Goal: Communication & Community: Answer question/provide support

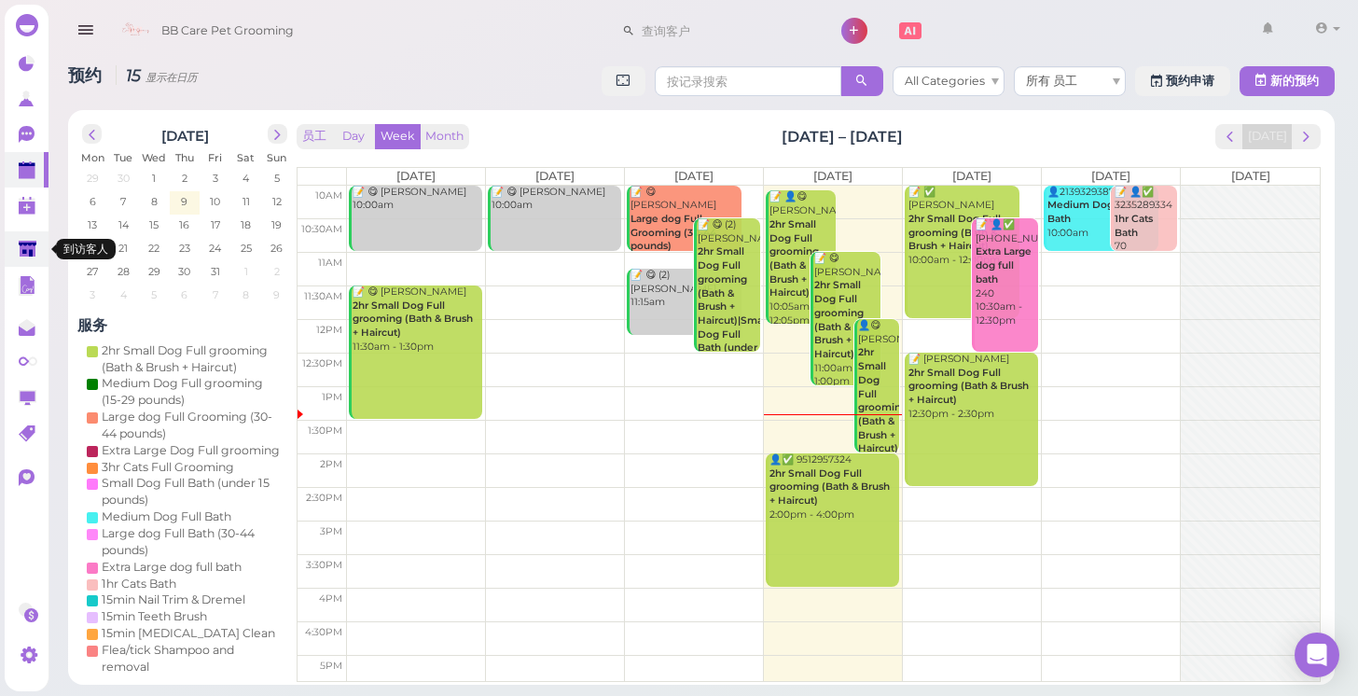
click at [22, 254] on polygon at bounding box center [28, 249] width 18 height 16
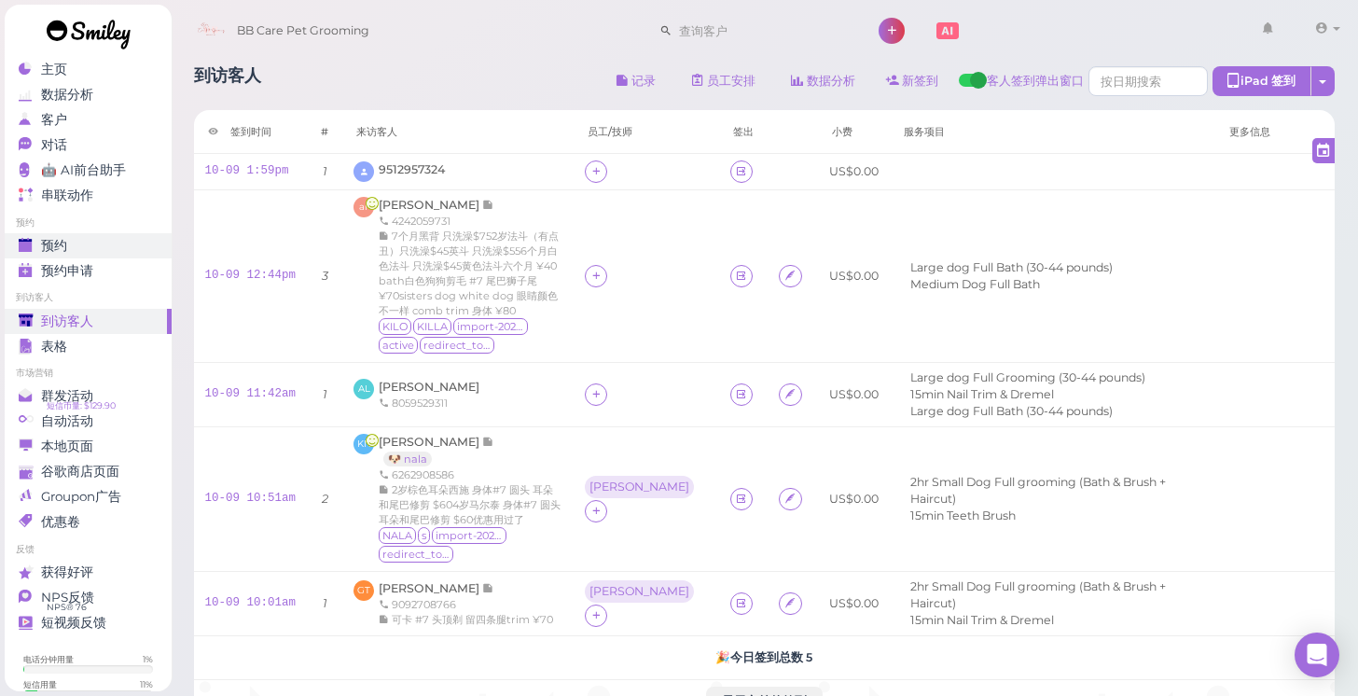
click at [83, 244] on div "预约" at bounding box center [86, 246] width 134 height 16
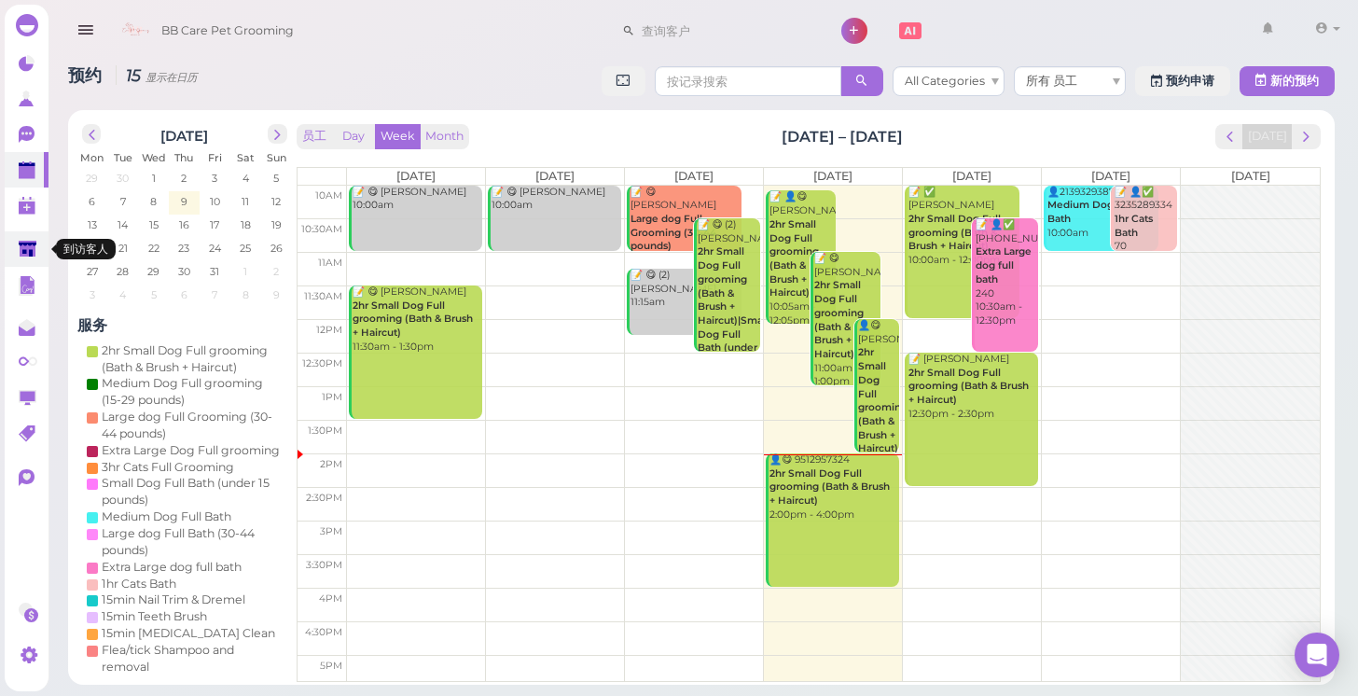
click at [23, 260] on link at bounding box center [27, 248] width 44 height 35
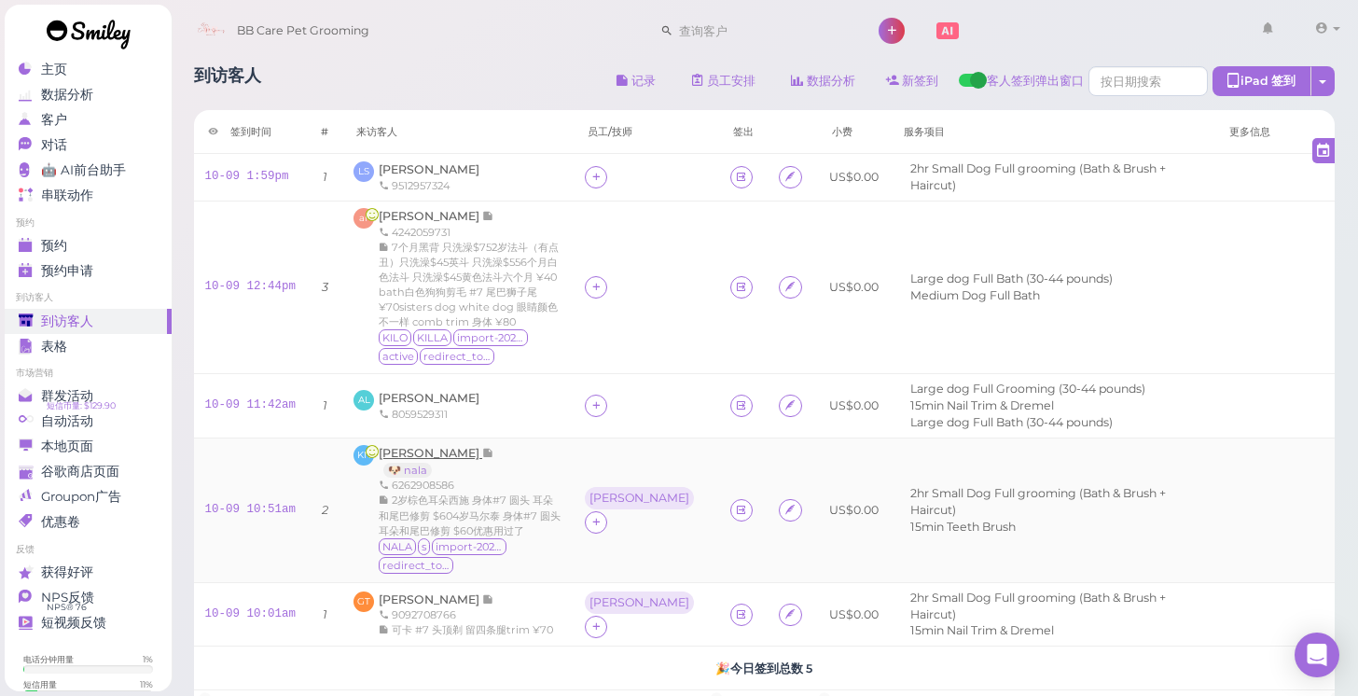
click at [425, 446] on span "[PERSON_NAME]" at bounding box center [431, 453] width 104 height 14
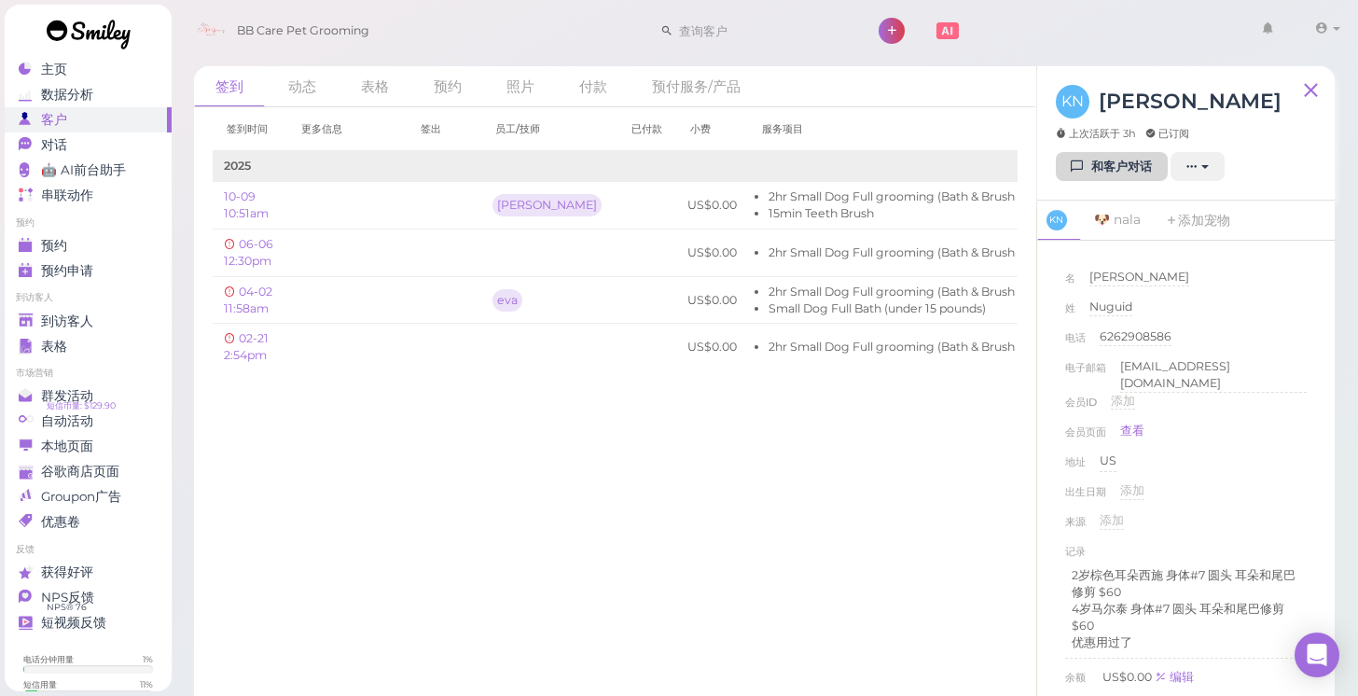
click at [1090, 176] on link "和客户对话" at bounding box center [1112, 167] width 112 height 30
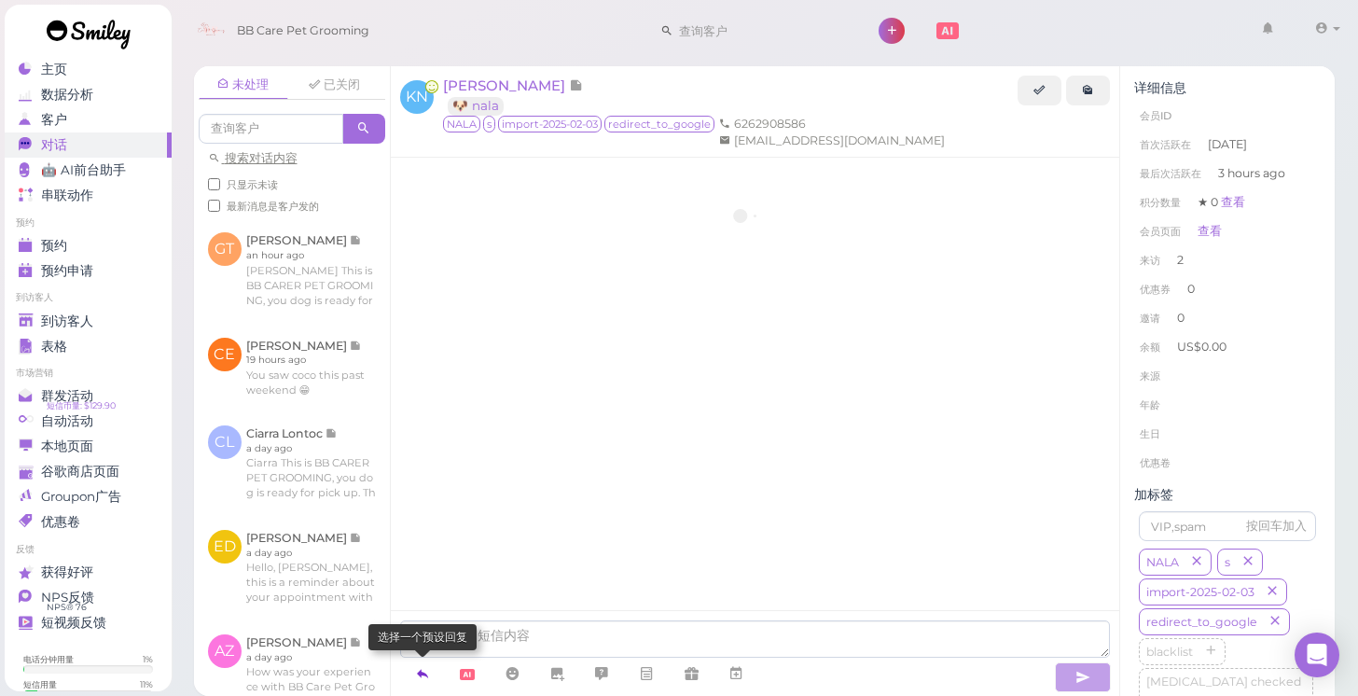
scroll to position [2147, 0]
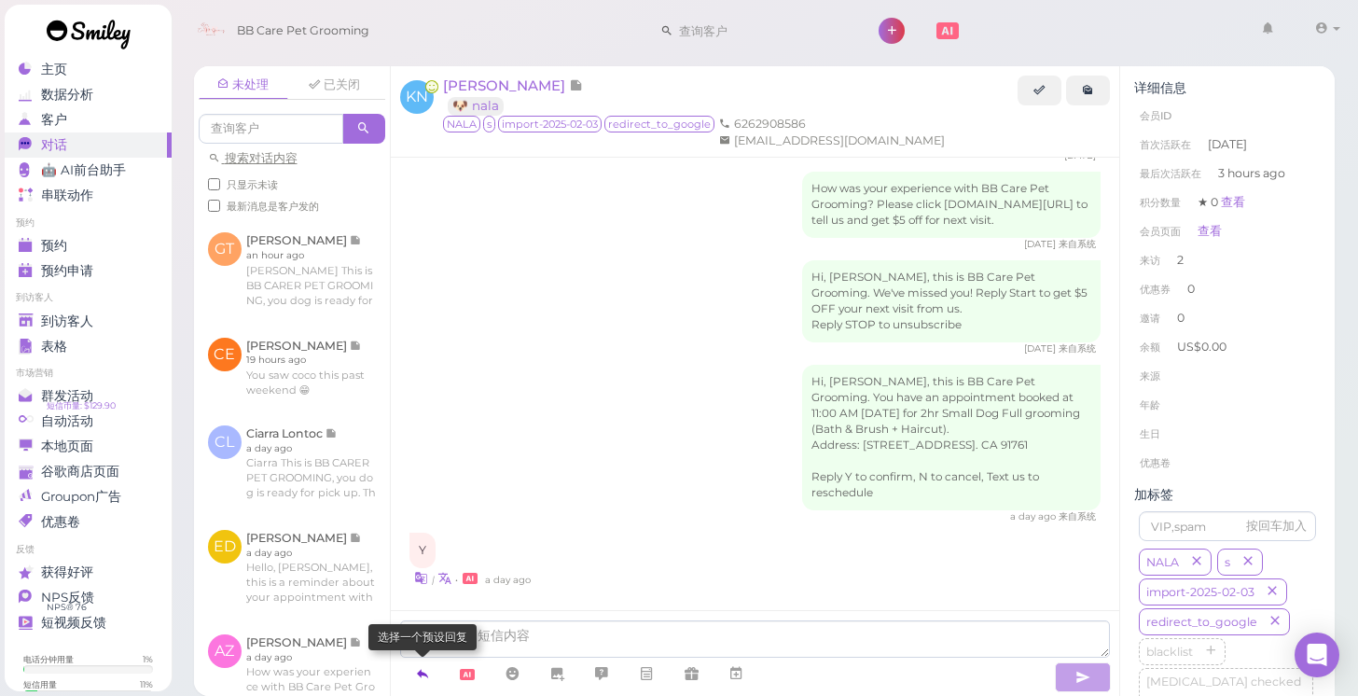
click at [424, 670] on icon at bounding box center [422, 673] width 15 height 19
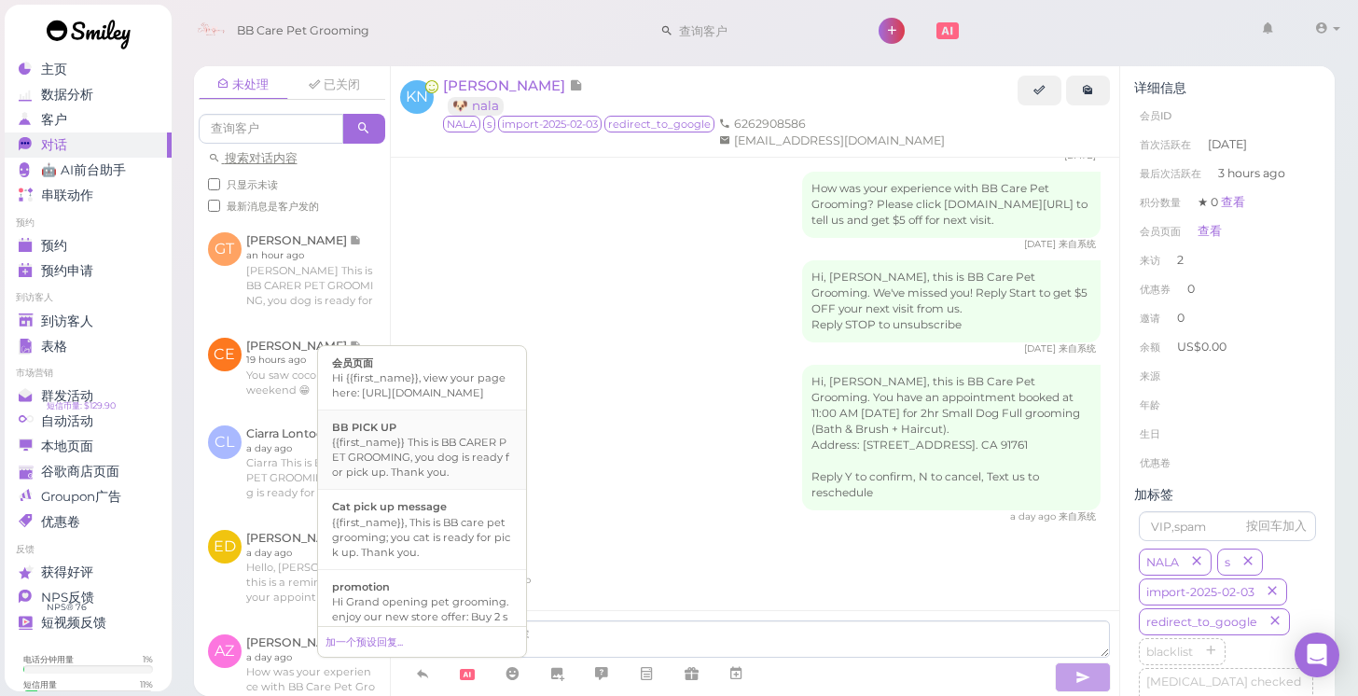
click at [429, 462] on div "{{first_name}} This is BB CARER PET GROOMING, you dog is ready for pick up. Tha…" at bounding box center [422, 457] width 180 height 45
type textarea "{{first_name}} This is BB CARER PET GROOMING, you dog is ready for pick up. Tha…"
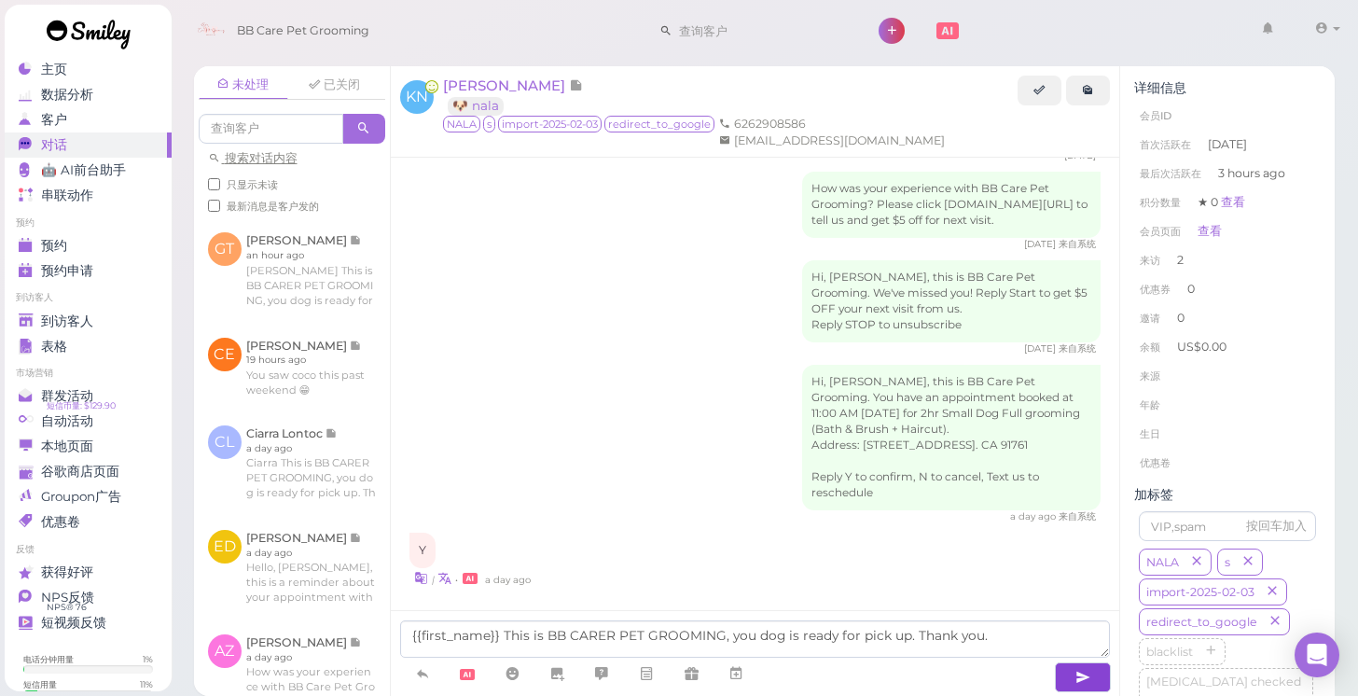
click at [1077, 669] on icon "button" at bounding box center [1082, 677] width 15 height 19
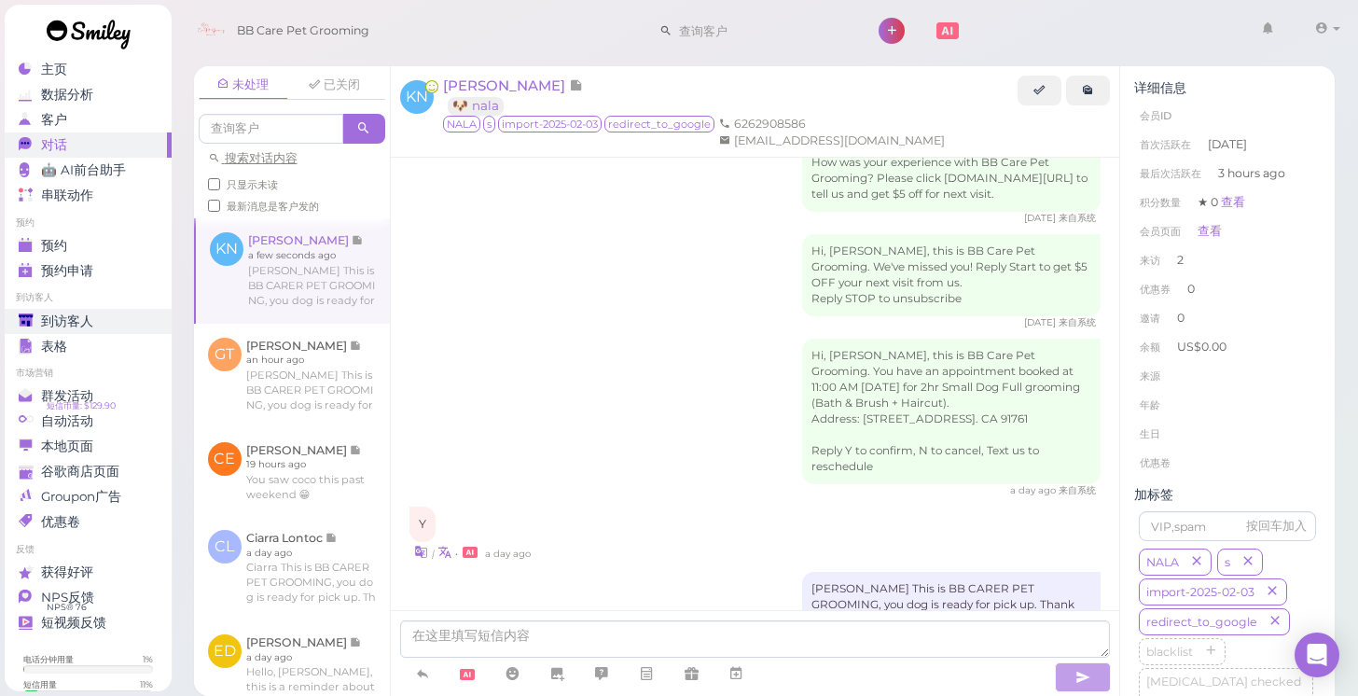
scroll to position [2204, 0]
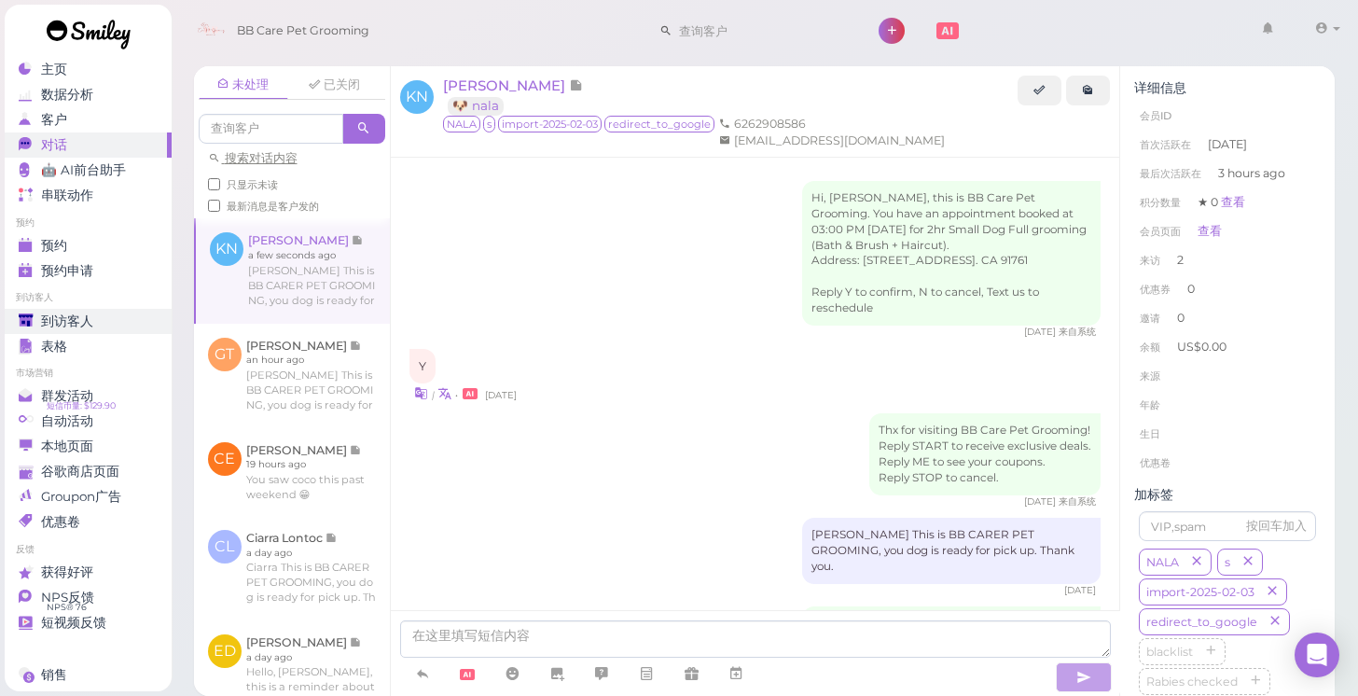
scroll to position [2218, 0]
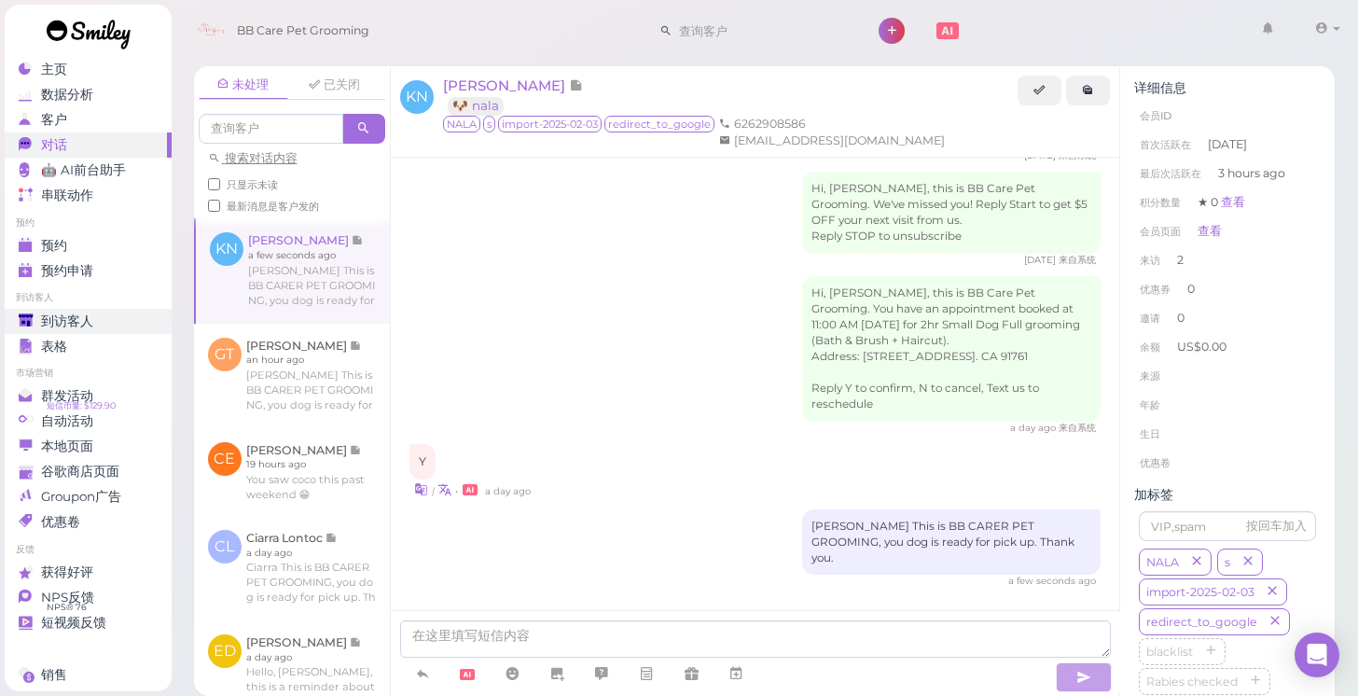
click at [140, 319] on div "到访客人" at bounding box center [86, 321] width 134 height 16
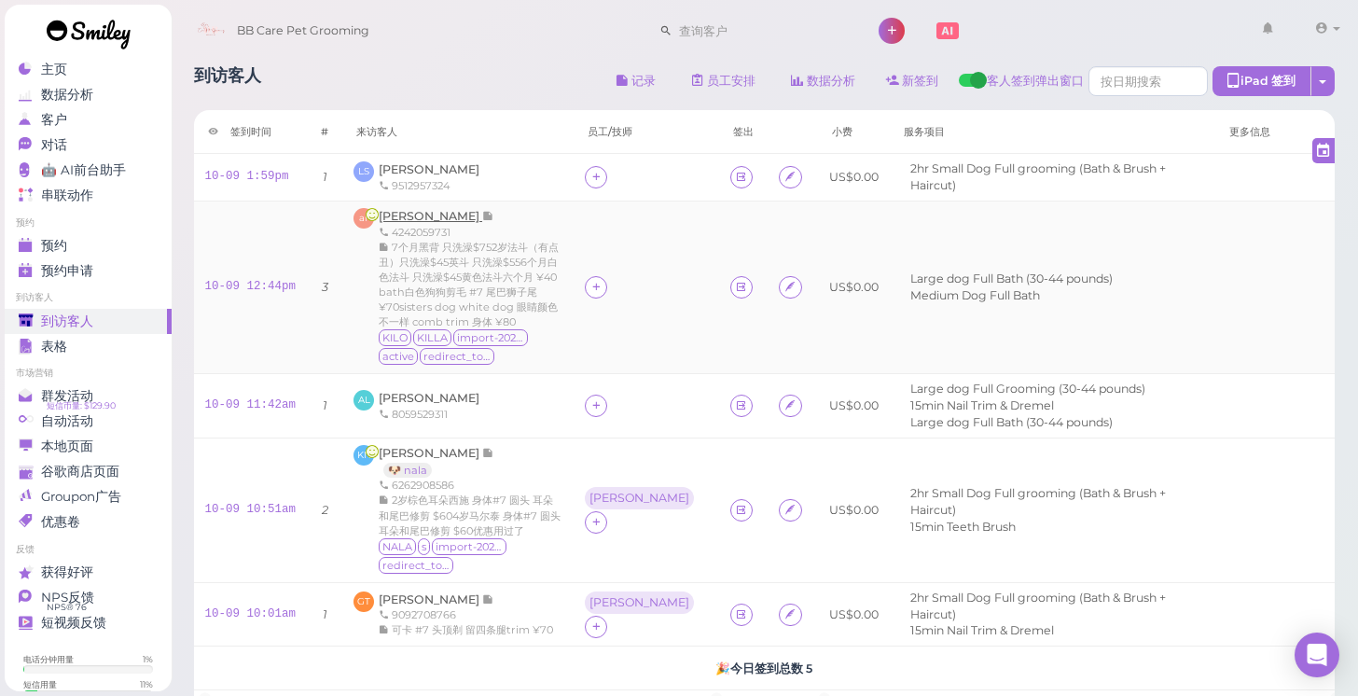
click at [399, 217] on span "[PERSON_NAME]" at bounding box center [431, 216] width 104 height 14
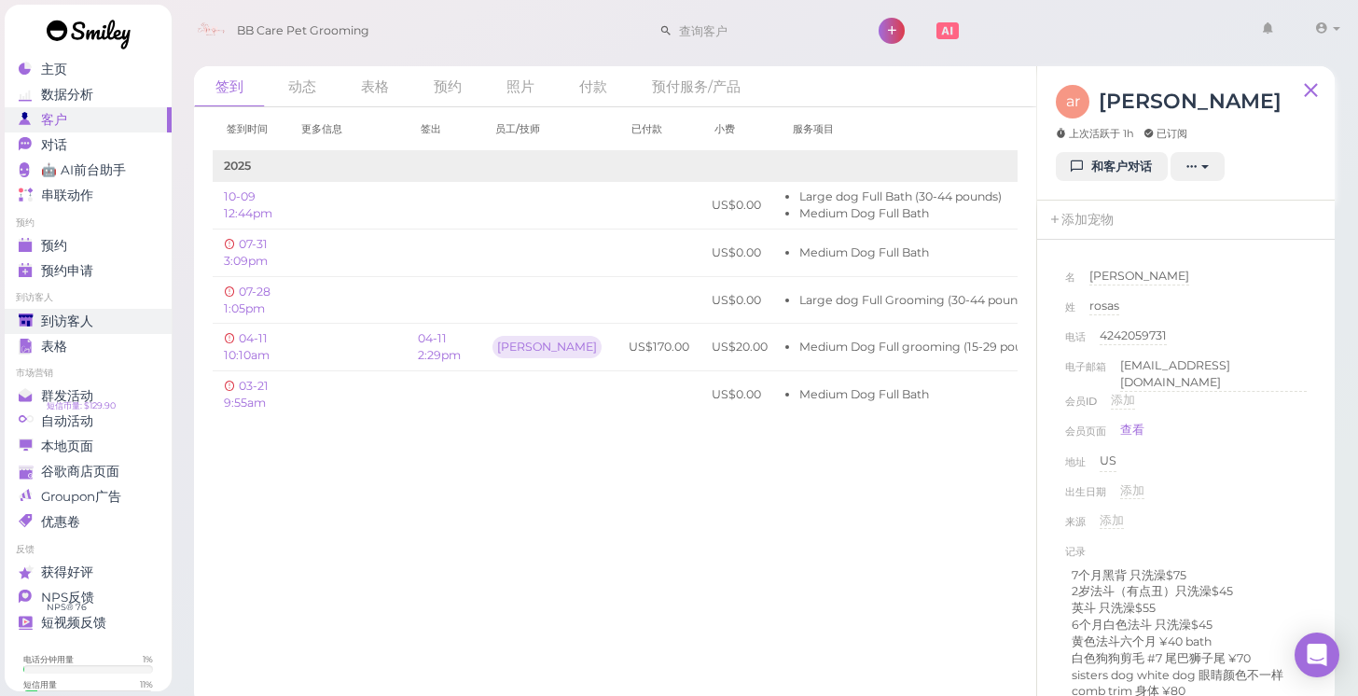
click at [94, 320] on div "到访客人" at bounding box center [86, 321] width 134 height 16
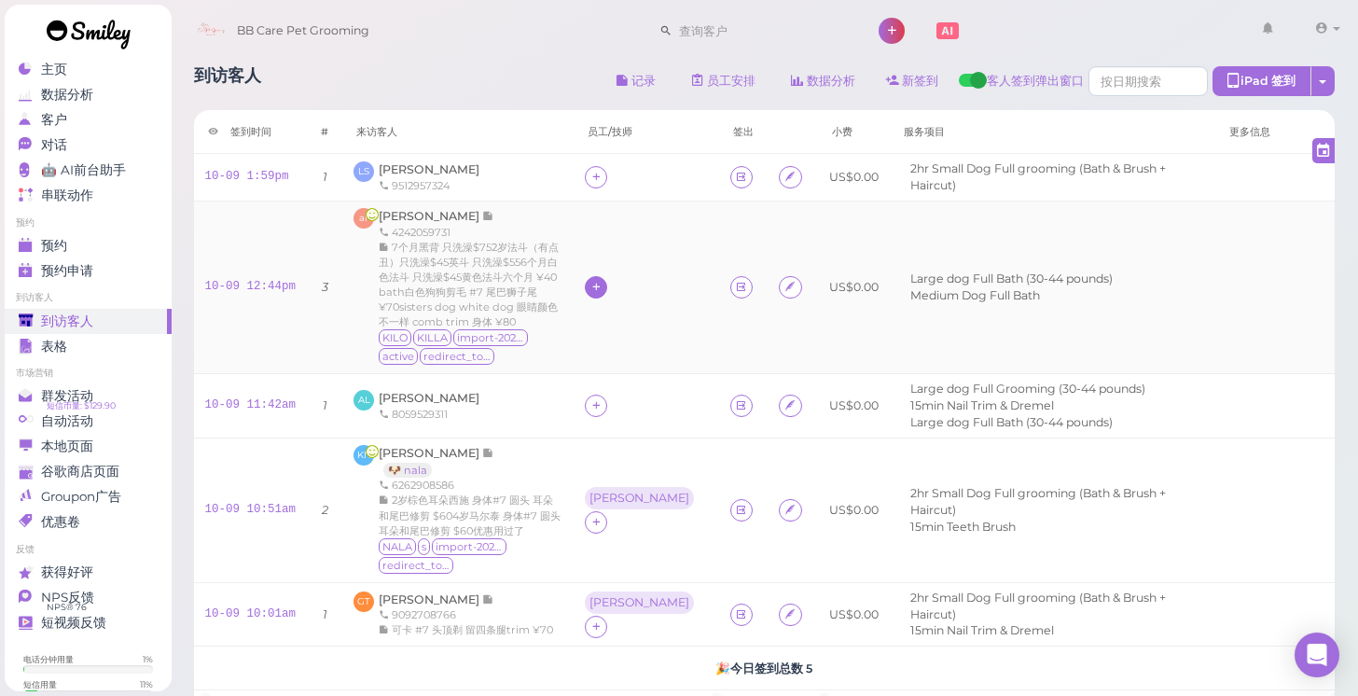
click at [602, 284] on icon at bounding box center [596, 287] width 12 height 14
click at [653, 436] on div "chao" at bounding box center [720, 437] width 261 height 36
click at [595, 400] on icon at bounding box center [596, 405] width 12 height 14
click at [629, 516] on div "[PERSON_NAME]" at bounding box center [720, 517] width 261 height 36
click at [421, 446] on span "[PERSON_NAME]" at bounding box center [431, 453] width 104 height 14
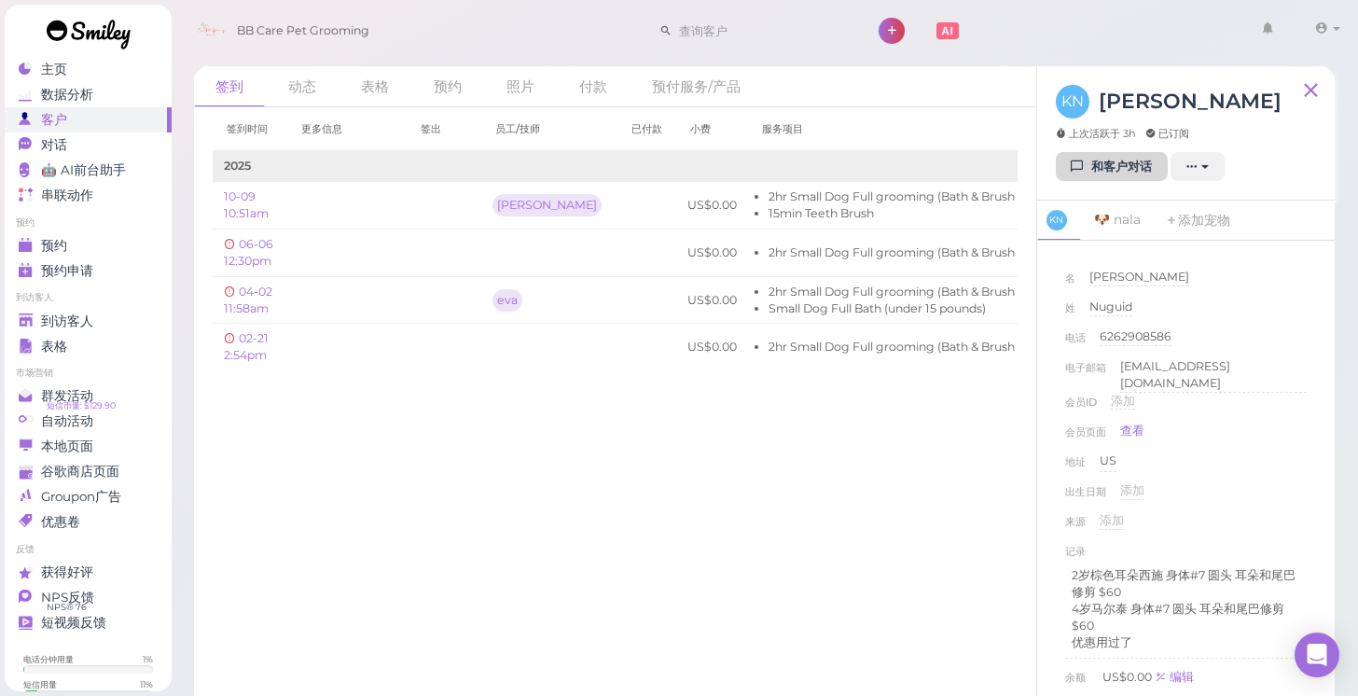
click at [1113, 155] on link "和客户对话" at bounding box center [1112, 167] width 112 height 30
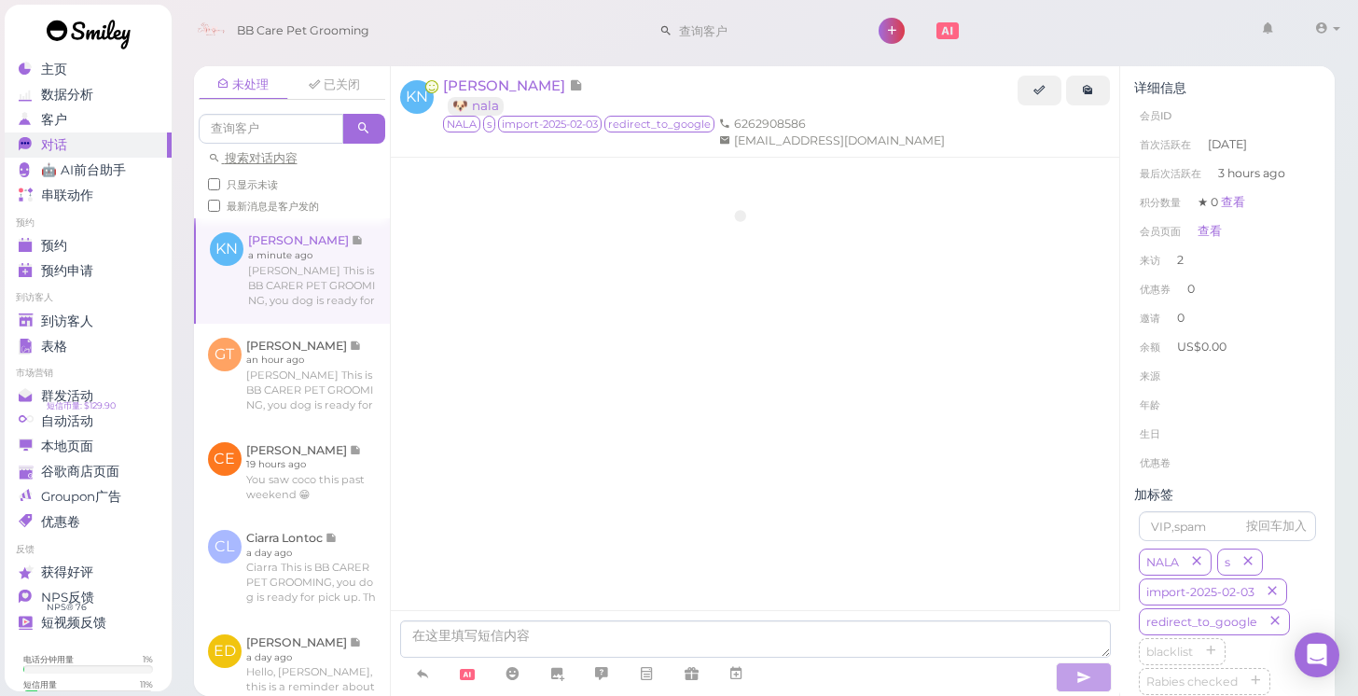
scroll to position [2218, 0]
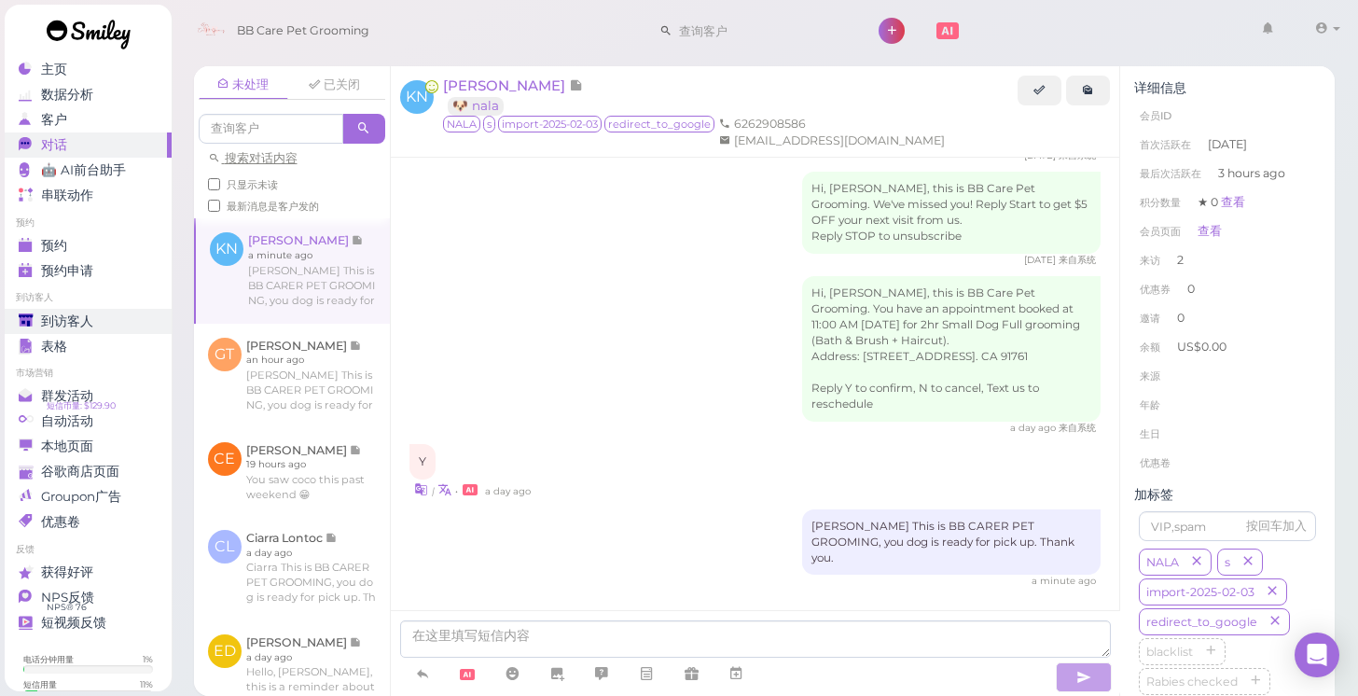
click at [58, 318] on span "到访客人" at bounding box center [67, 321] width 52 height 16
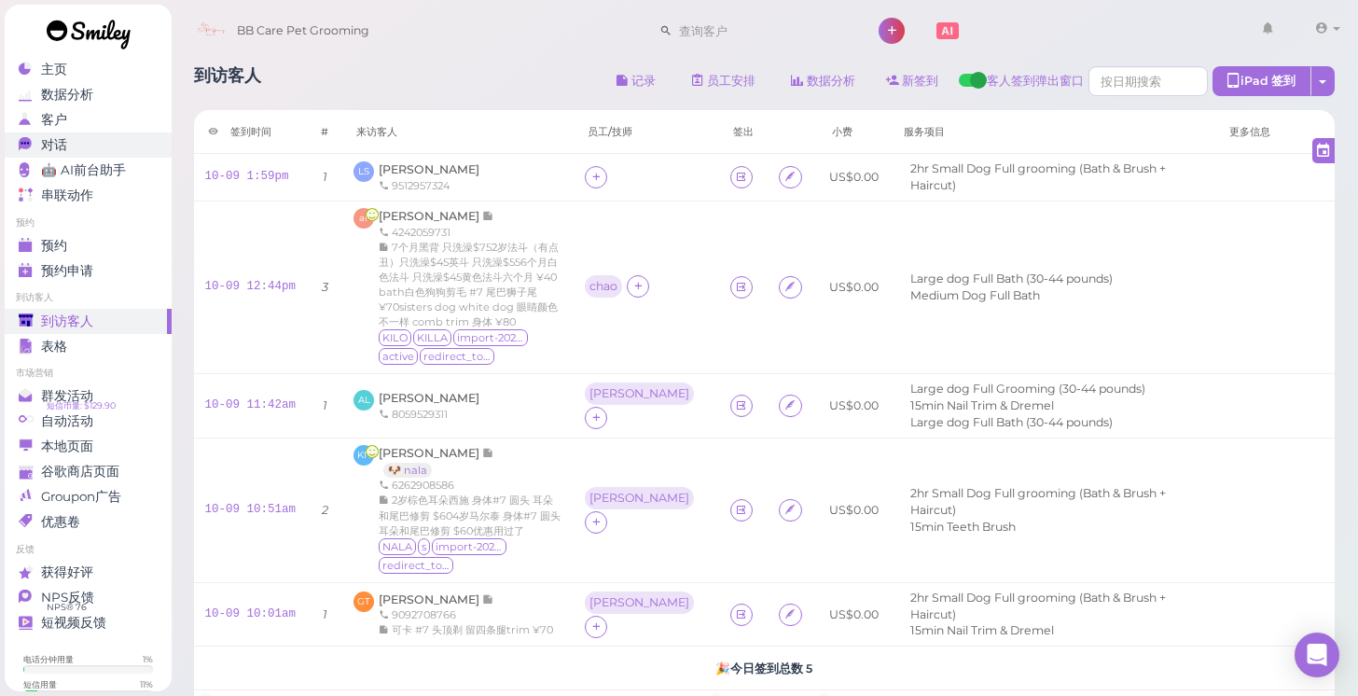
click at [131, 141] on div "对话" at bounding box center [86, 145] width 134 height 16
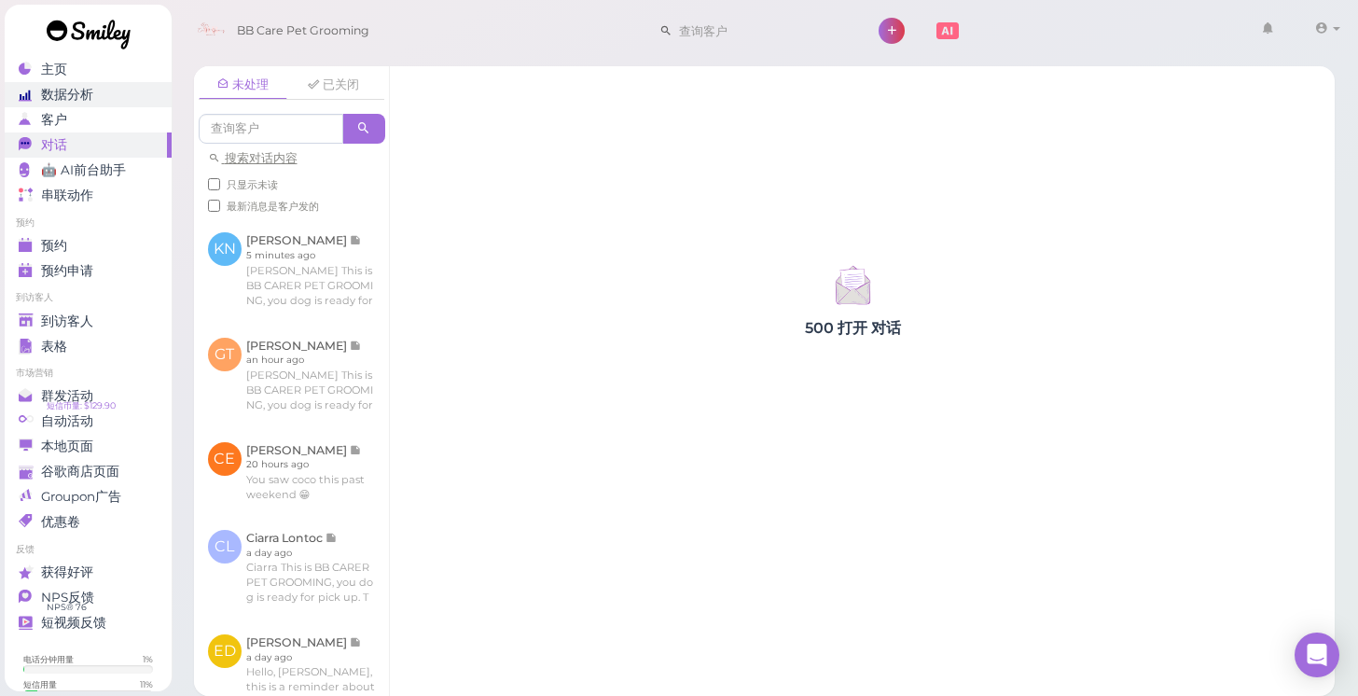
click at [98, 85] on link "数据分析" at bounding box center [88, 94] width 167 height 25
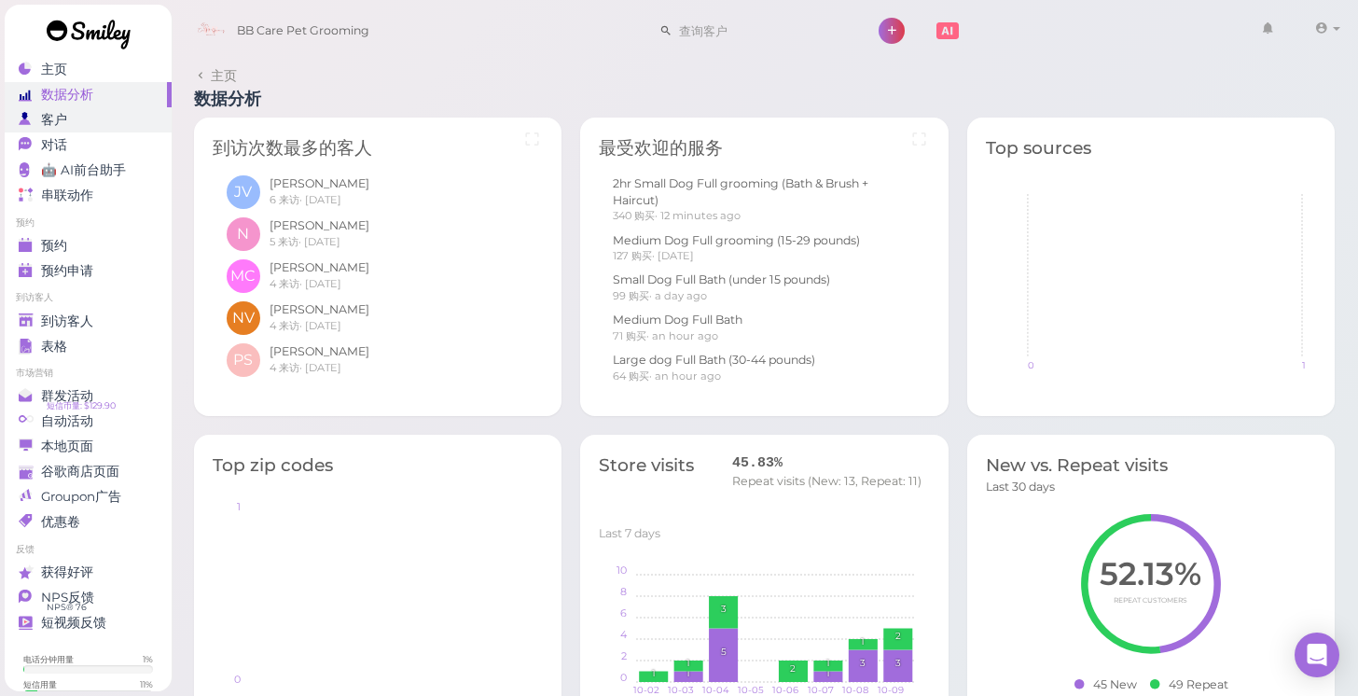
click at [94, 125] on div "客户" at bounding box center [86, 120] width 134 height 16
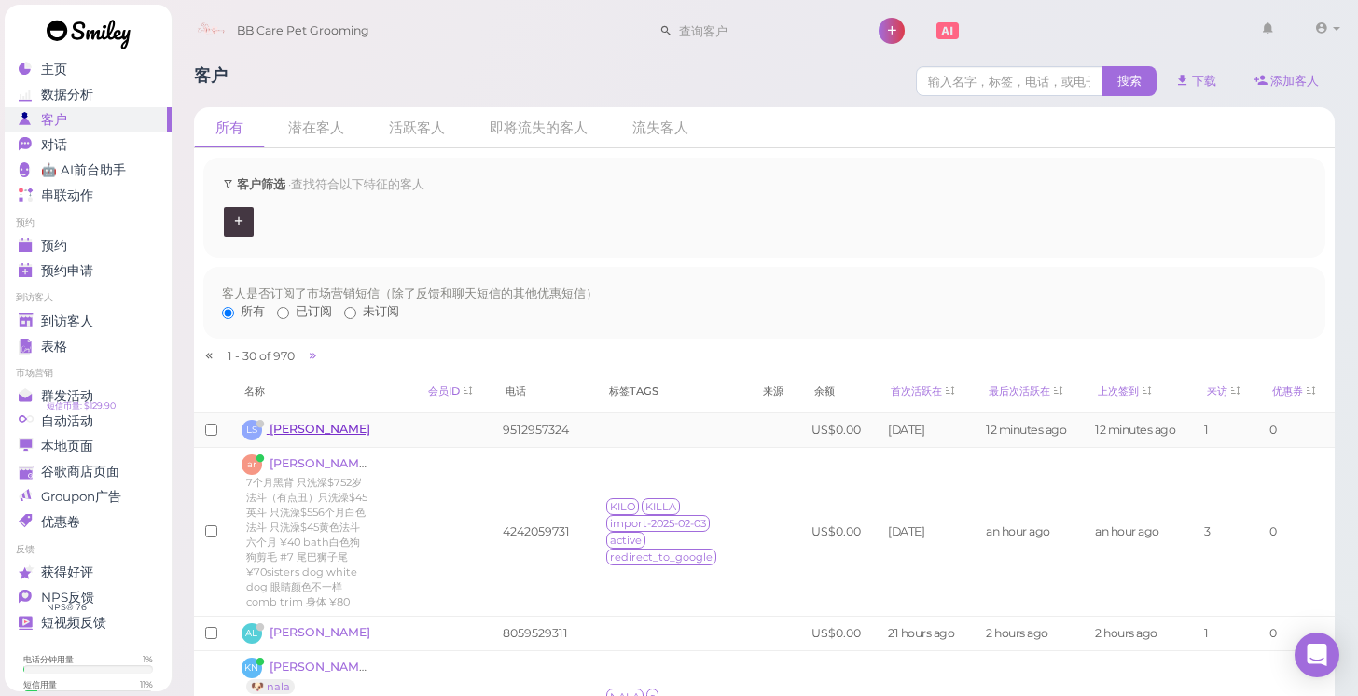
click at [344, 429] on span "[PERSON_NAME]" at bounding box center [319, 428] width 101 height 14
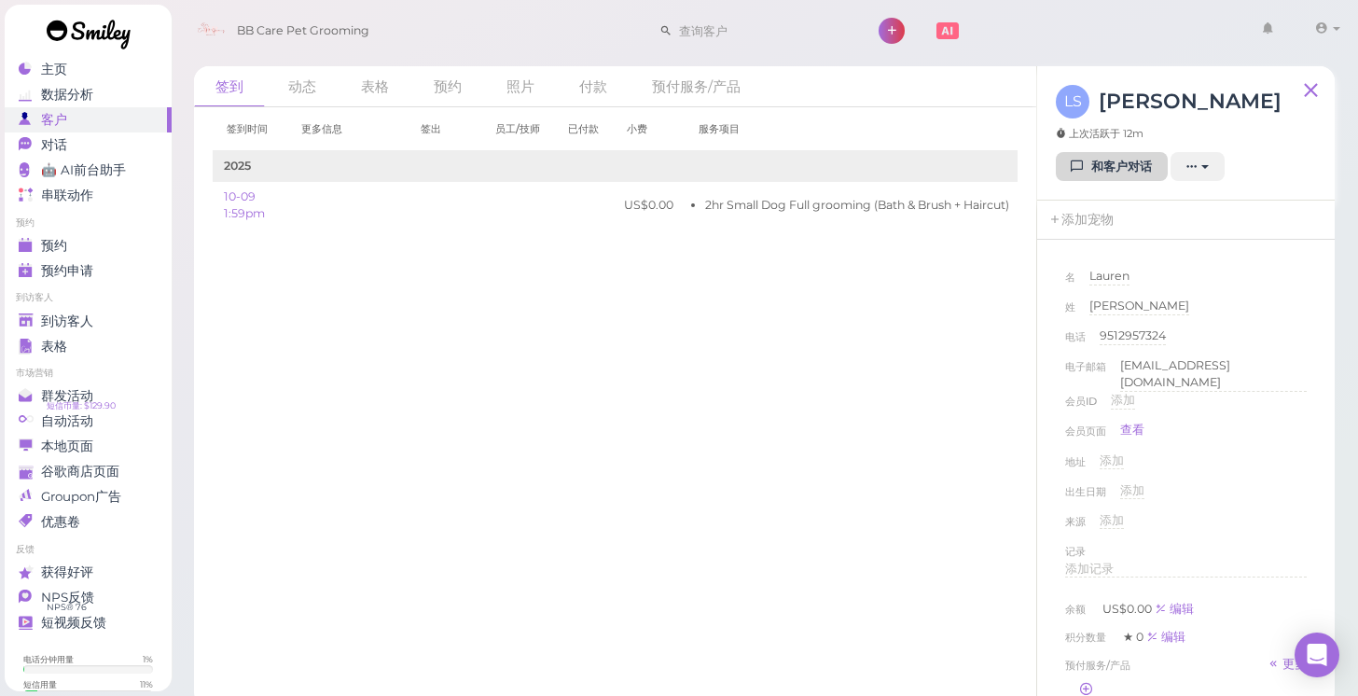
click at [1091, 168] on link "和客户对话" at bounding box center [1112, 167] width 112 height 30
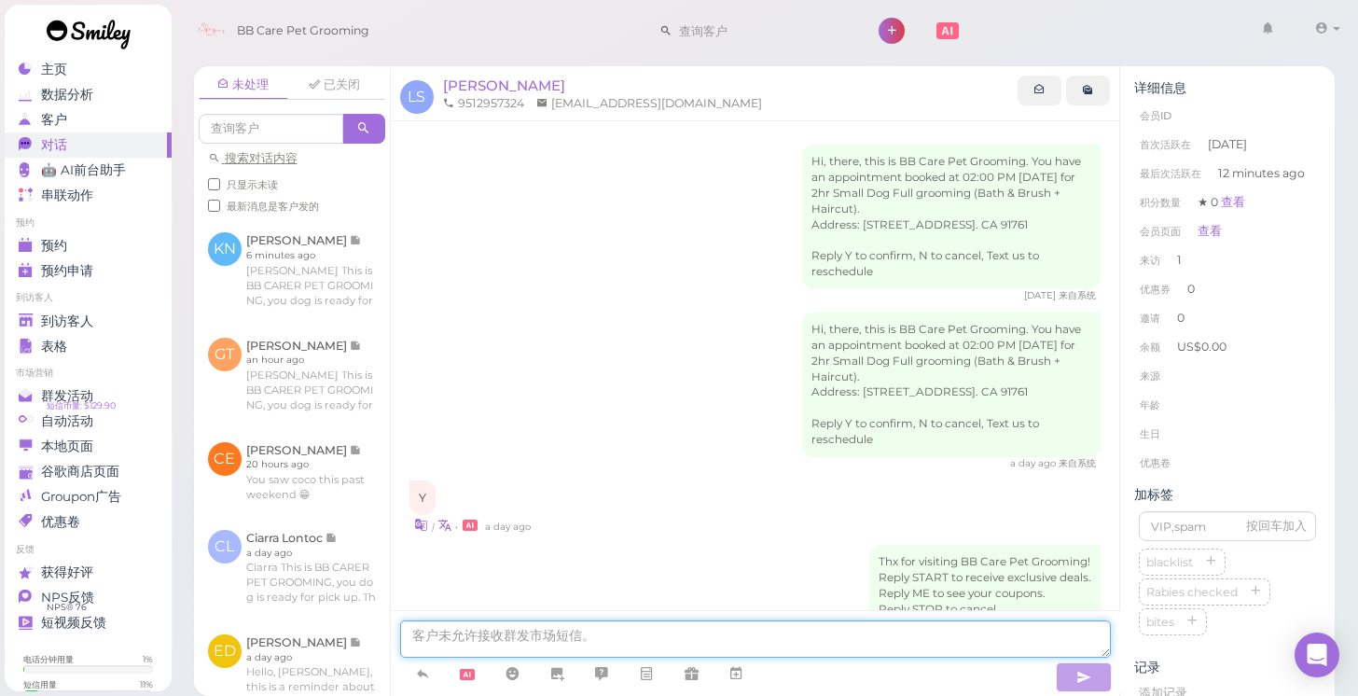
click at [693, 613] on div at bounding box center [755, 653] width 729 height 86
type textarea "i"
type textarea "h"
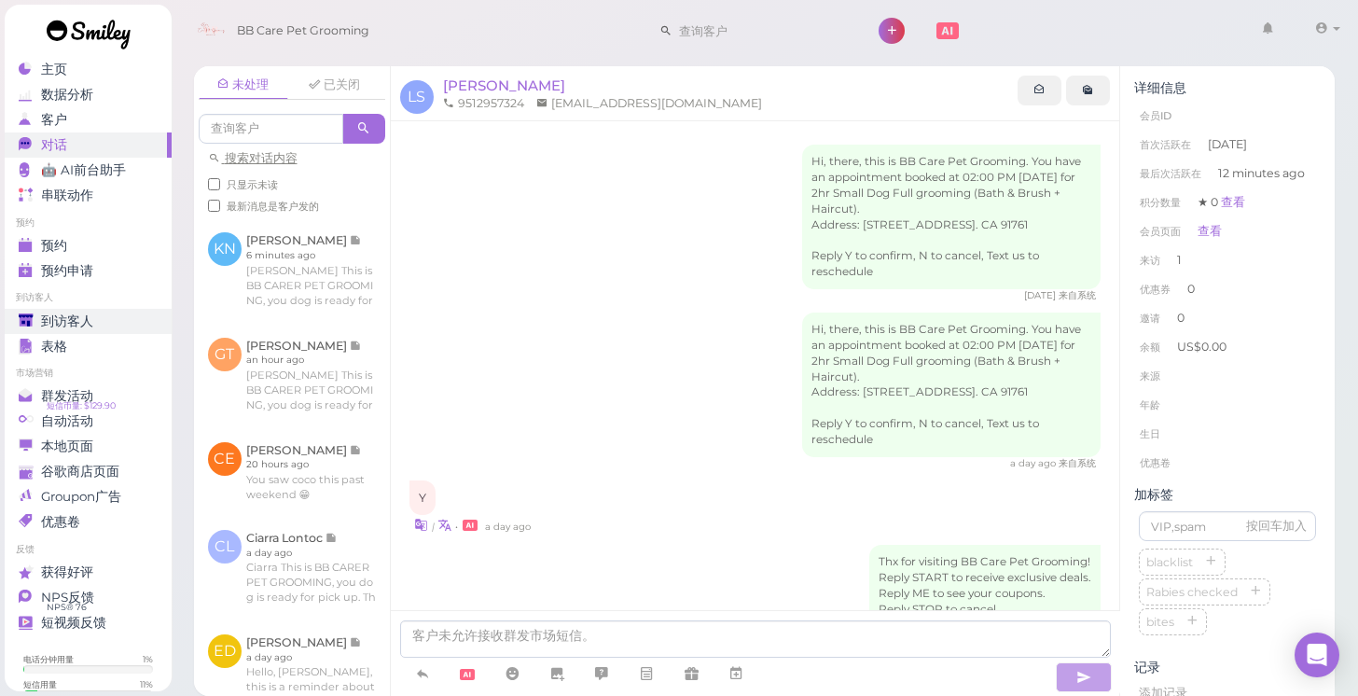
click at [135, 309] on link "到访客人" at bounding box center [88, 321] width 167 height 25
